Goal: Information Seeking & Learning: Learn about a topic

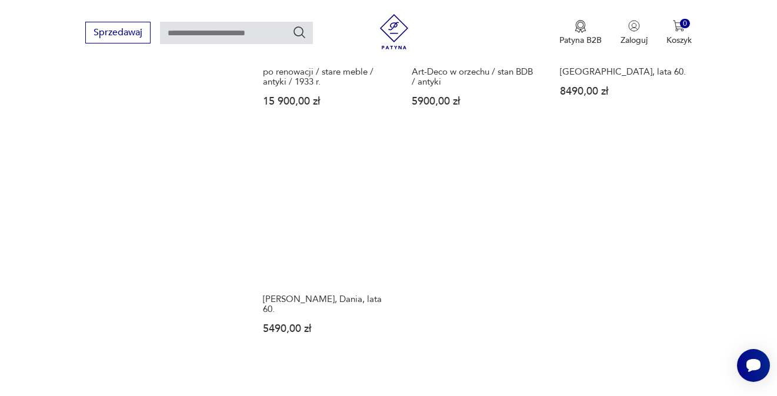
scroll to position [1705, 0]
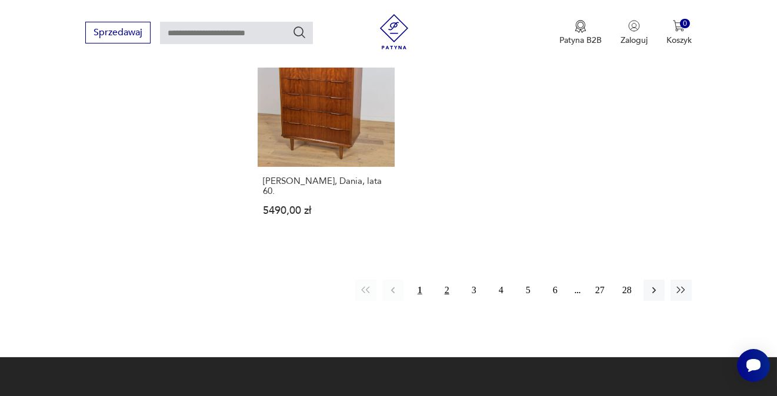
click at [450, 280] on button "2" at bounding box center [446, 290] width 21 height 21
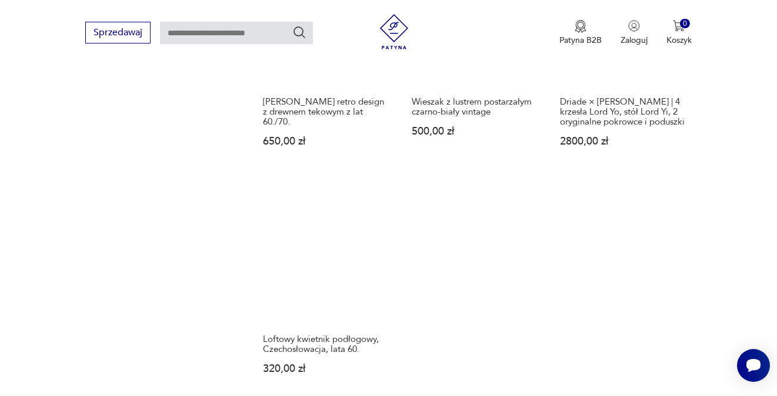
scroll to position [1605, 0]
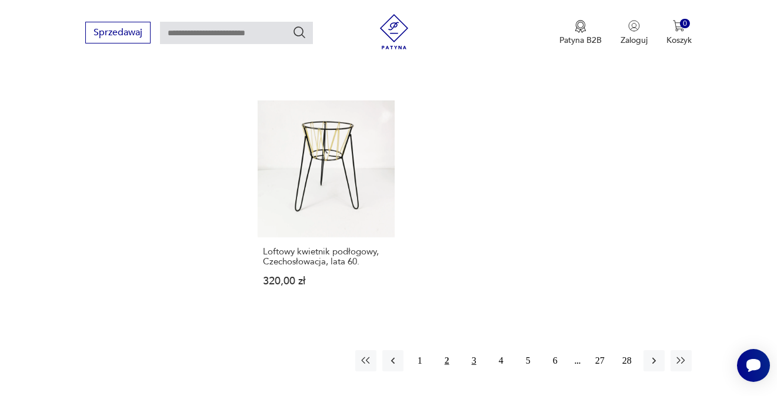
click at [477, 357] on button "3" at bounding box center [473, 360] width 21 height 21
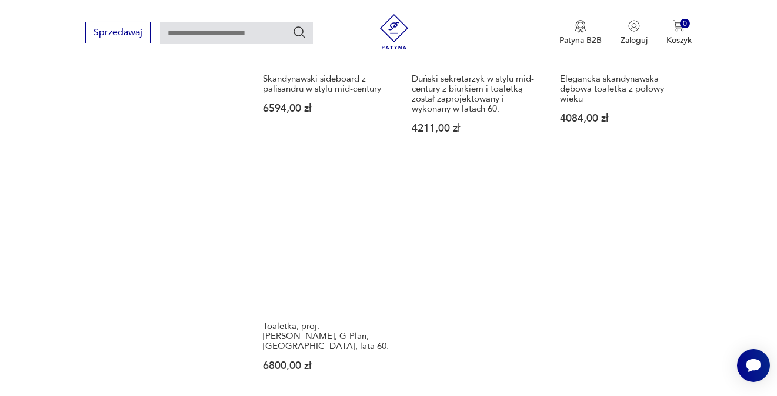
scroll to position [1722, 0]
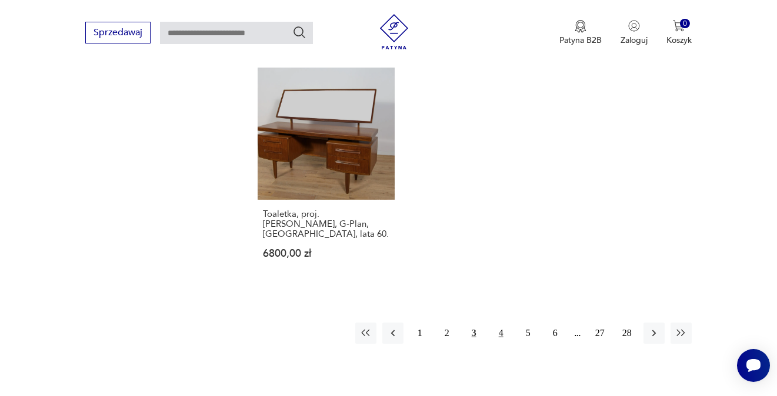
click at [507, 323] on button "4" at bounding box center [500, 333] width 21 height 21
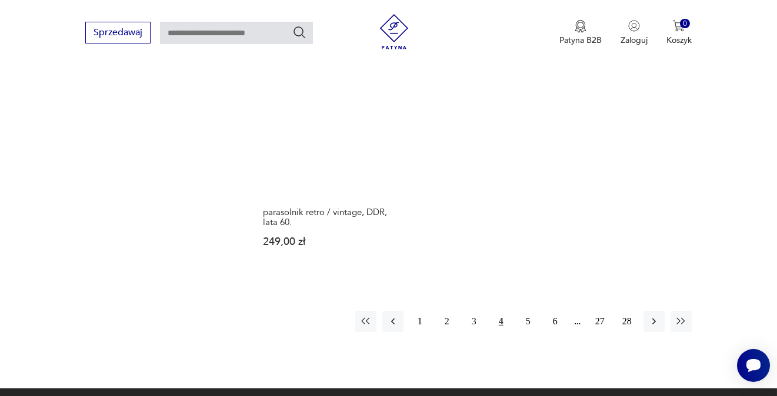
scroll to position [1782, 0]
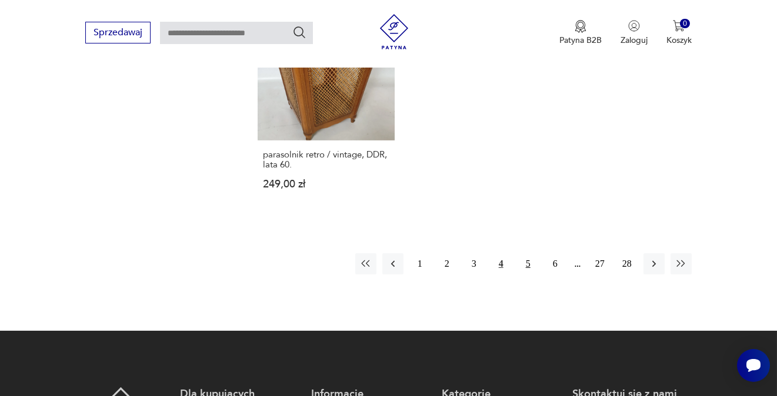
click at [520, 253] on button "5" at bounding box center [527, 263] width 21 height 21
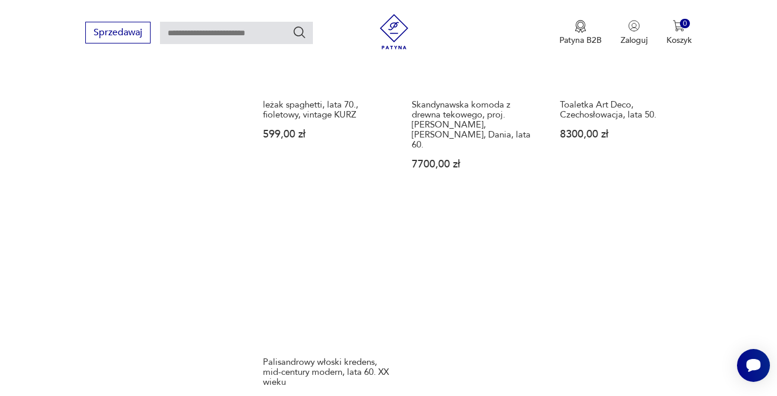
scroll to position [1663, 0]
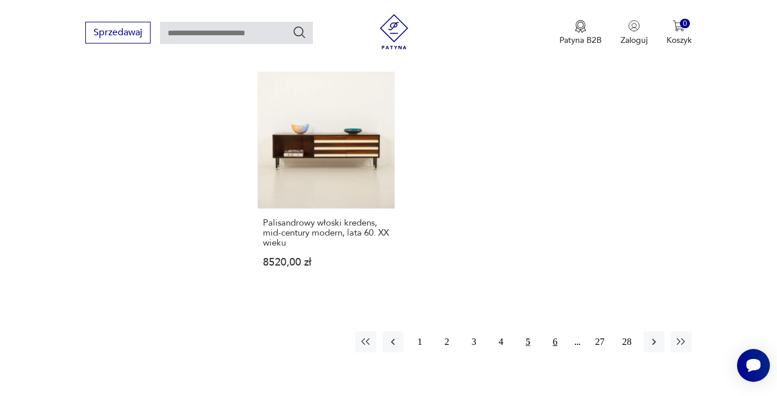
click at [557, 332] on button "6" at bounding box center [555, 342] width 21 height 21
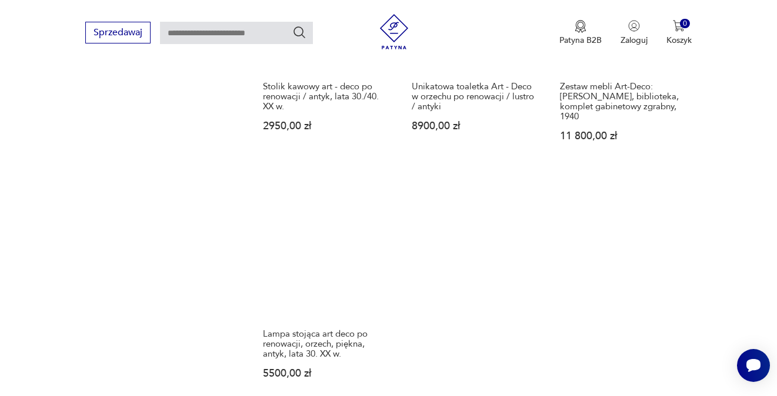
scroll to position [1663, 0]
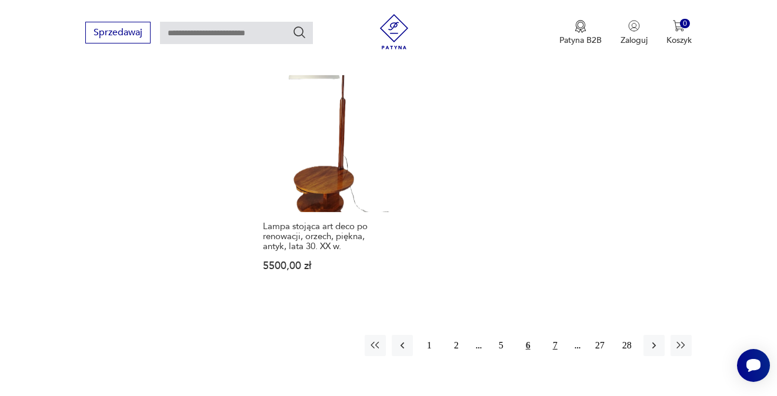
click at [556, 335] on button "7" at bounding box center [555, 345] width 21 height 21
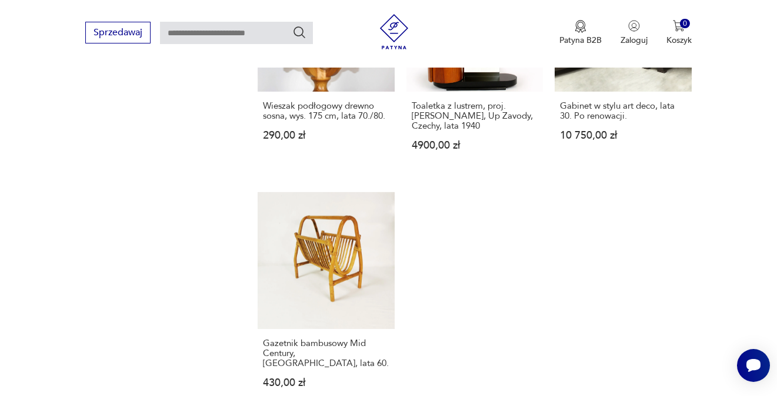
scroll to position [1840, 0]
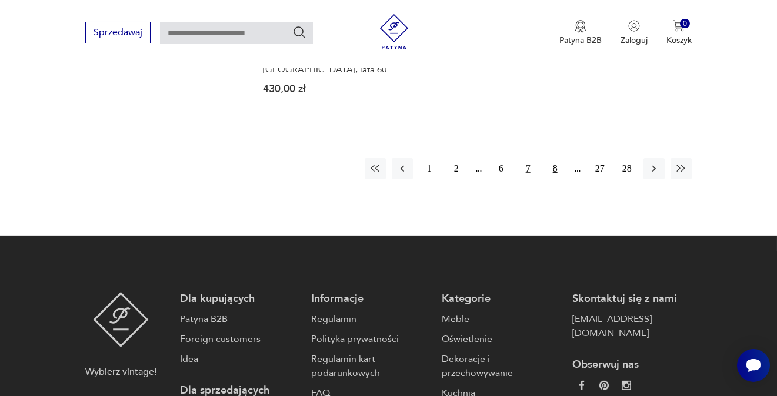
click at [549, 158] on button "8" at bounding box center [555, 168] width 21 height 21
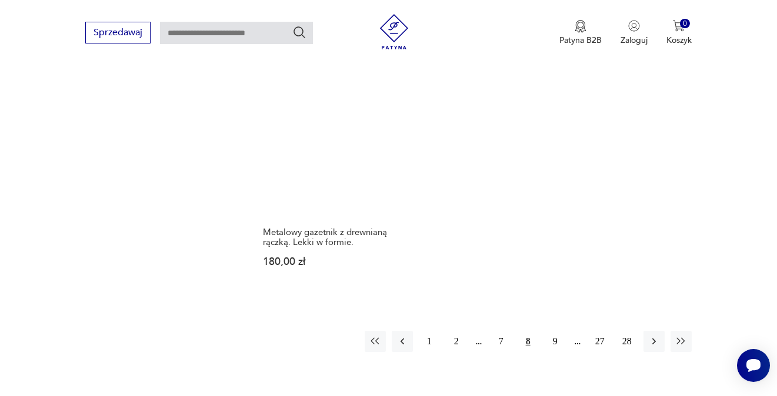
scroll to position [1722, 0]
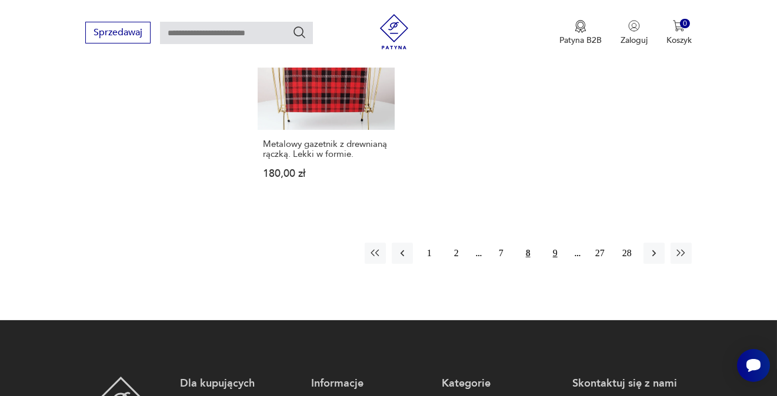
click at [562, 243] on button "9" at bounding box center [555, 253] width 21 height 21
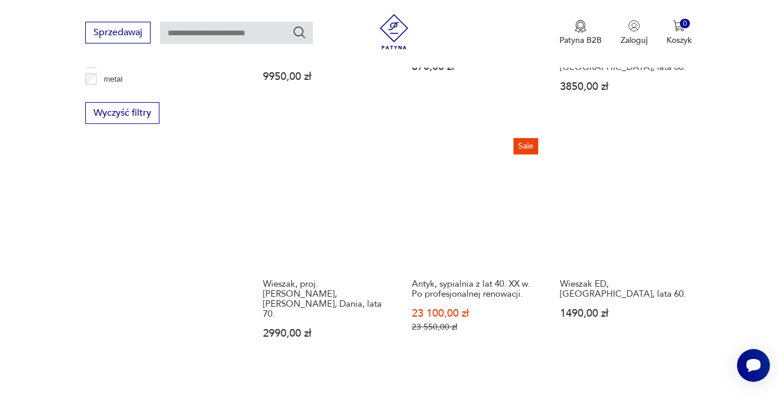
scroll to position [1723, 0]
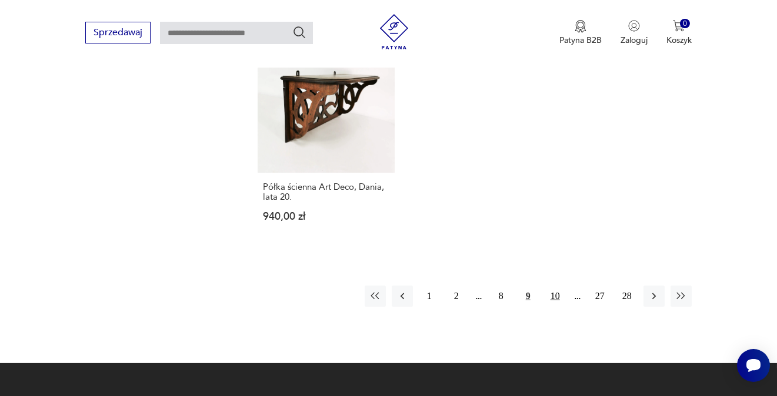
click at [546, 286] on button "10" at bounding box center [555, 296] width 21 height 21
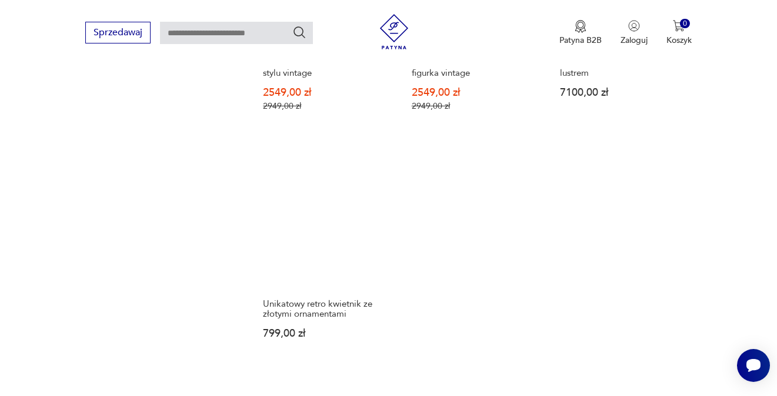
scroll to position [1840, 0]
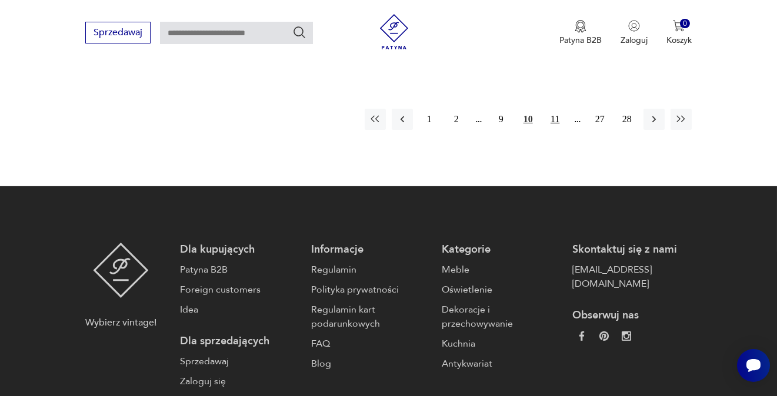
click at [547, 113] on button "11" at bounding box center [555, 119] width 21 height 21
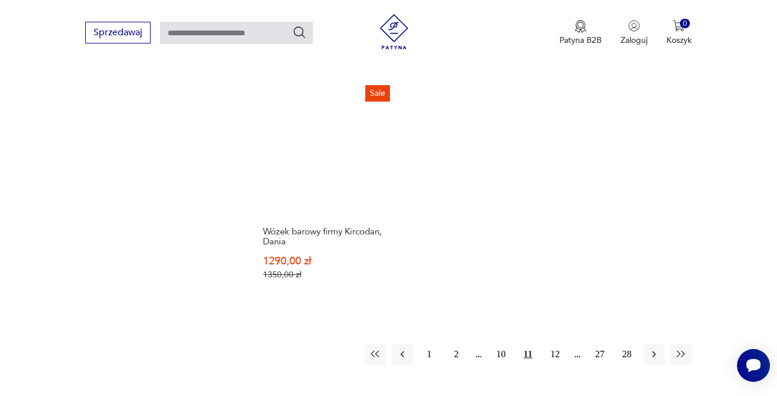
scroll to position [1663, 0]
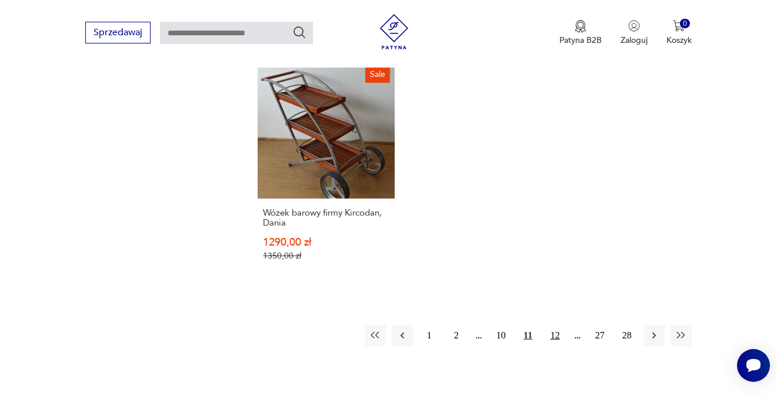
click at [549, 325] on button "12" at bounding box center [555, 335] width 21 height 21
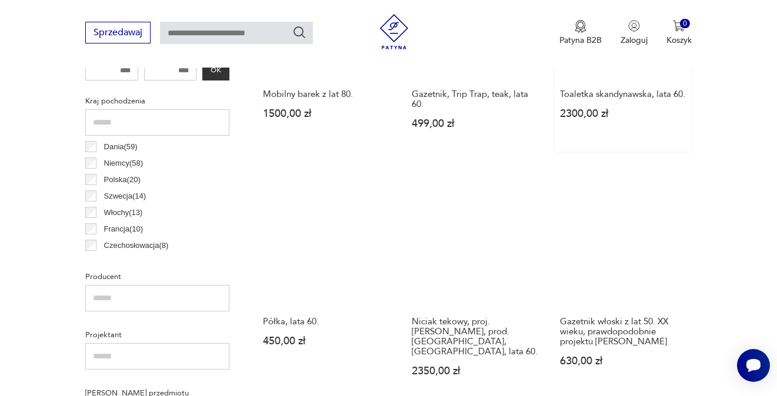
scroll to position [605, 0]
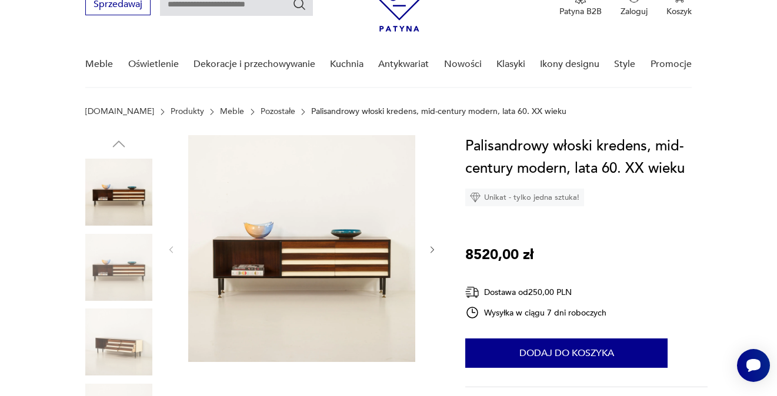
click at [121, 275] on img at bounding box center [118, 267] width 67 height 67
click at [115, 301] on div at bounding box center [118, 268] width 67 height 69
click at [106, 350] on img at bounding box center [118, 342] width 67 height 67
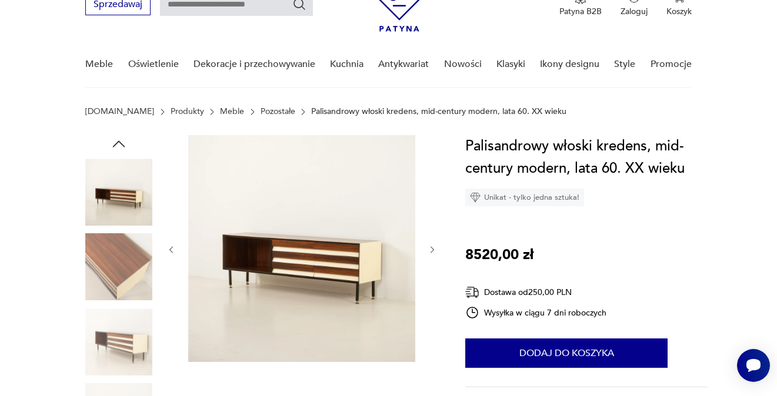
click at [120, 339] on img at bounding box center [118, 342] width 67 height 67
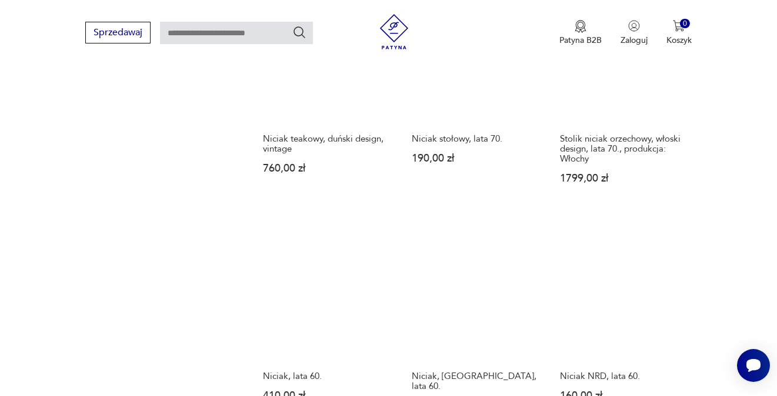
scroll to position [690, 0]
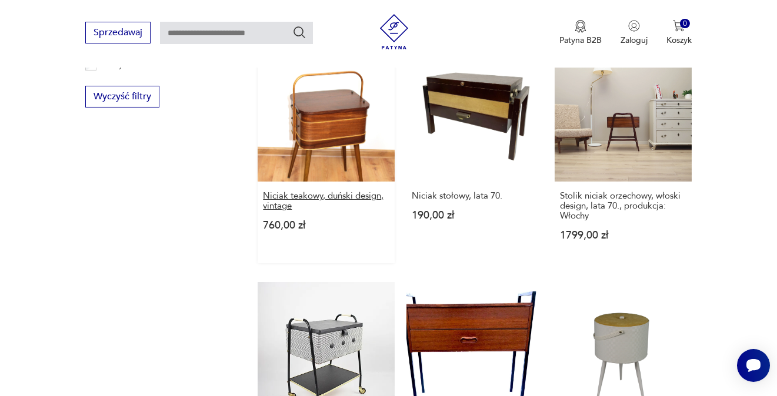
click at [338, 191] on h3 "Niciak teakowy, duński design, vintage" at bounding box center [326, 201] width 126 height 20
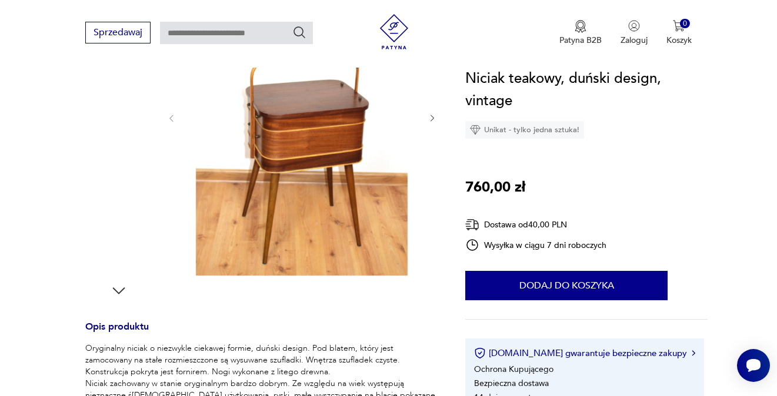
scroll to position [353, 0]
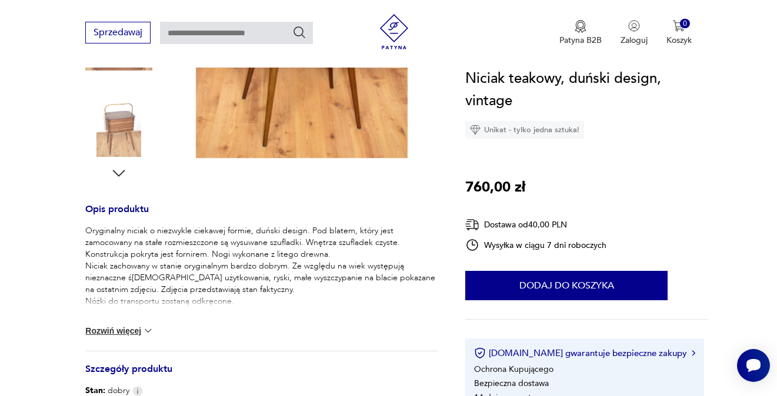
click at [126, 330] on button "Rozwiń więcej" at bounding box center [119, 331] width 68 height 12
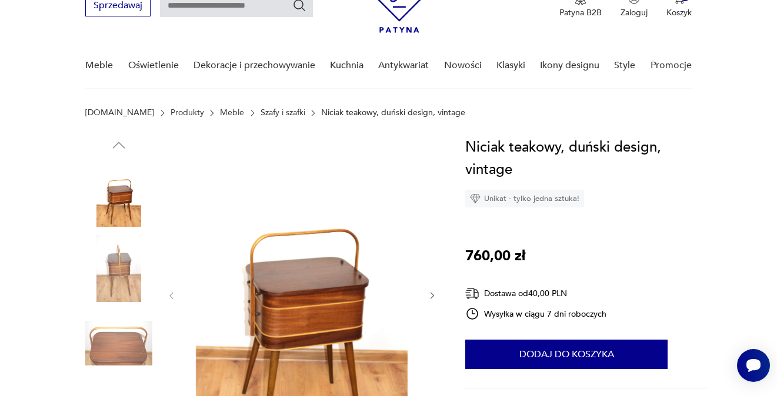
scroll to position [0, 0]
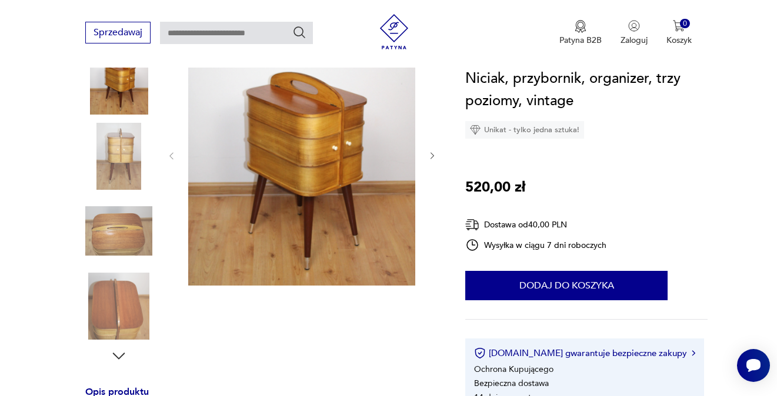
scroll to position [176, 0]
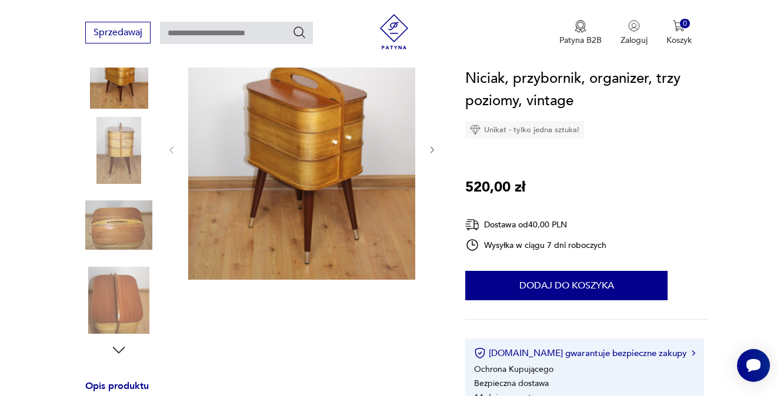
click at [116, 165] on img at bounding box center [118, 150] width 67 height 67
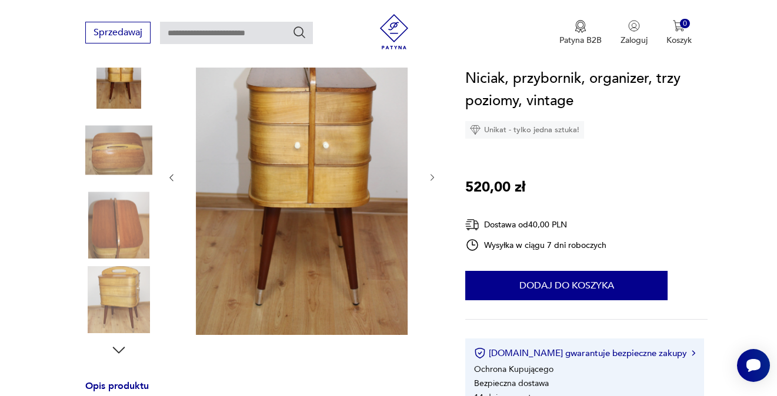
click at [126, 309] on img at bounding box center [118, 300] width 67 height 67
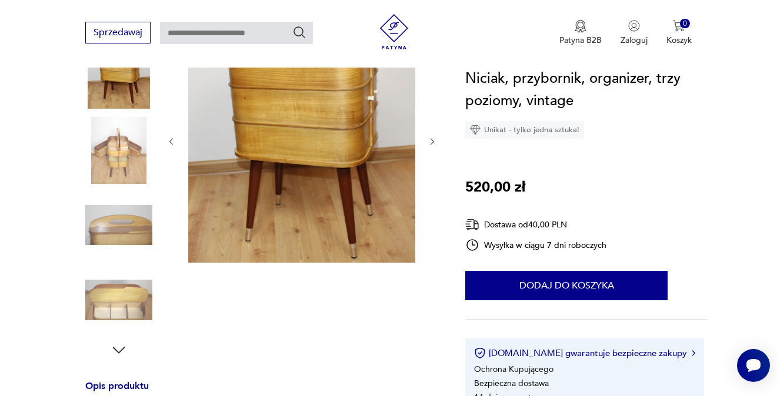
click at [129, 160] on img at bounding box center [118, 150] width 67 height 67
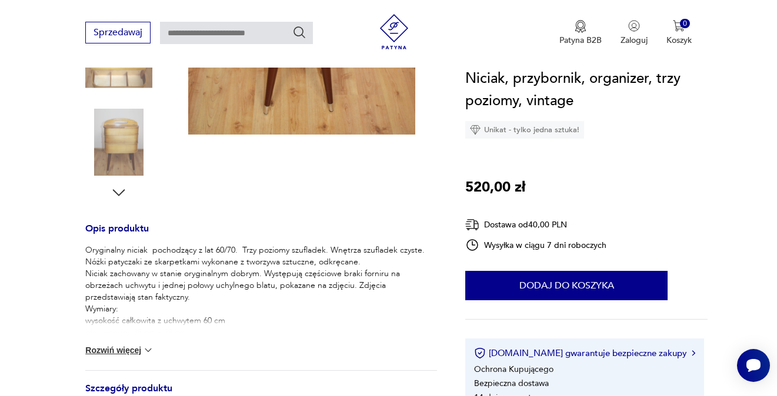
scroll to position [353, 0]
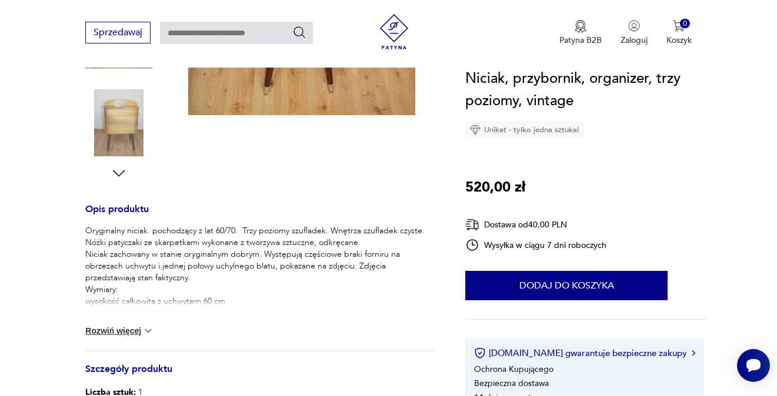
click at [118, 329] on button "Rozwiń więcej" at bounding box center [119, 331] width 68 height 12
